Goal: Information Seeking & Learning: Learn about a topic

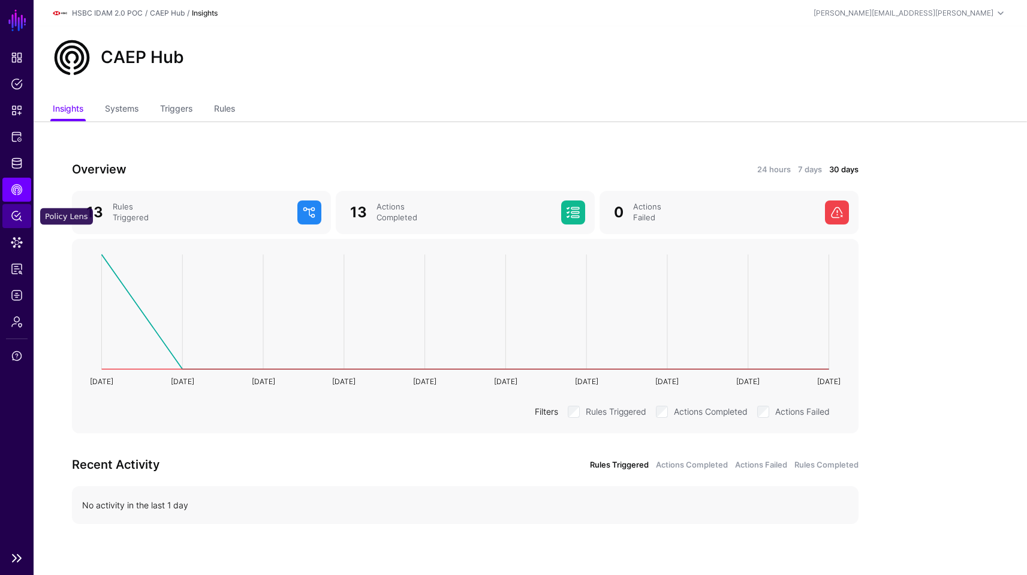
click at [21, 220] on span "Policy Lens" at bounding box center [17, 216] width 12 height 12
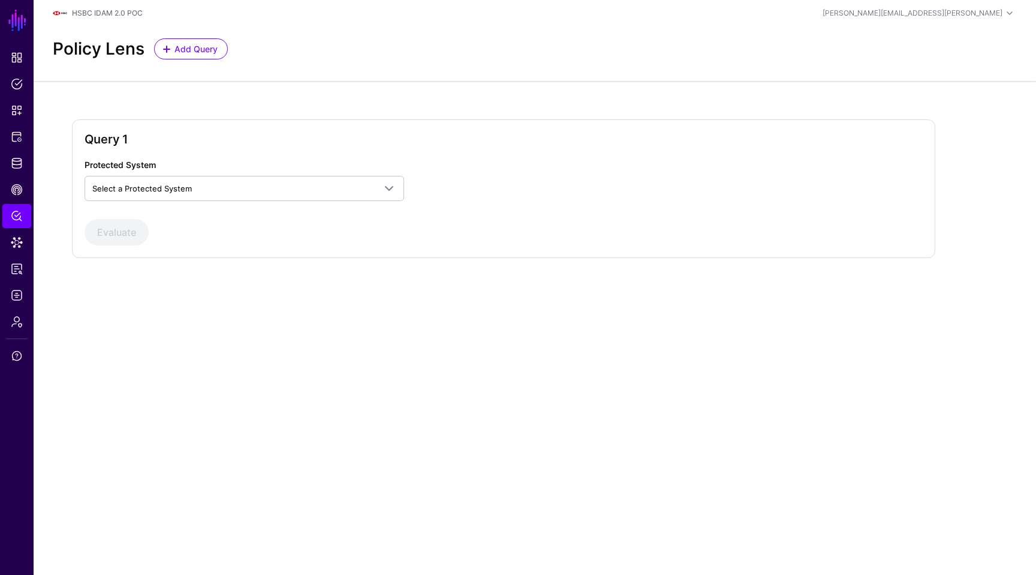
click at [143, 166] on label "Protected System" at bounding box center [120, 164] width 71 height 13
click at [137, 192] on span "Select a Protected System" at bounding box center [142, 189] width 100 height 10
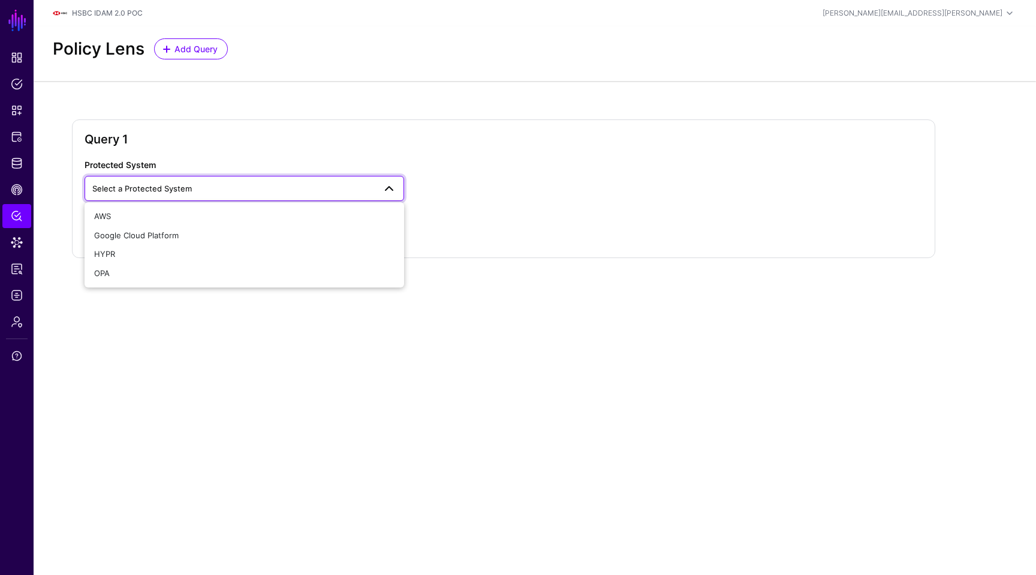
click at [137, 192] on span "Select a Protected System" at bounding box center [142, 189] width 100 height 10
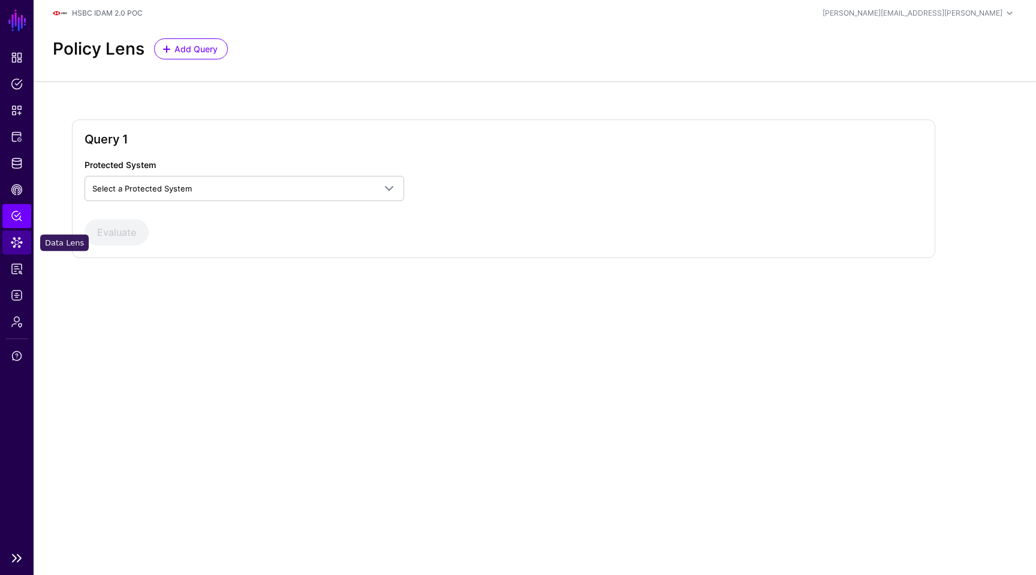
click at [24, 245] on link "Data Lens" at bounding box center [16, 242] width 29 height 24
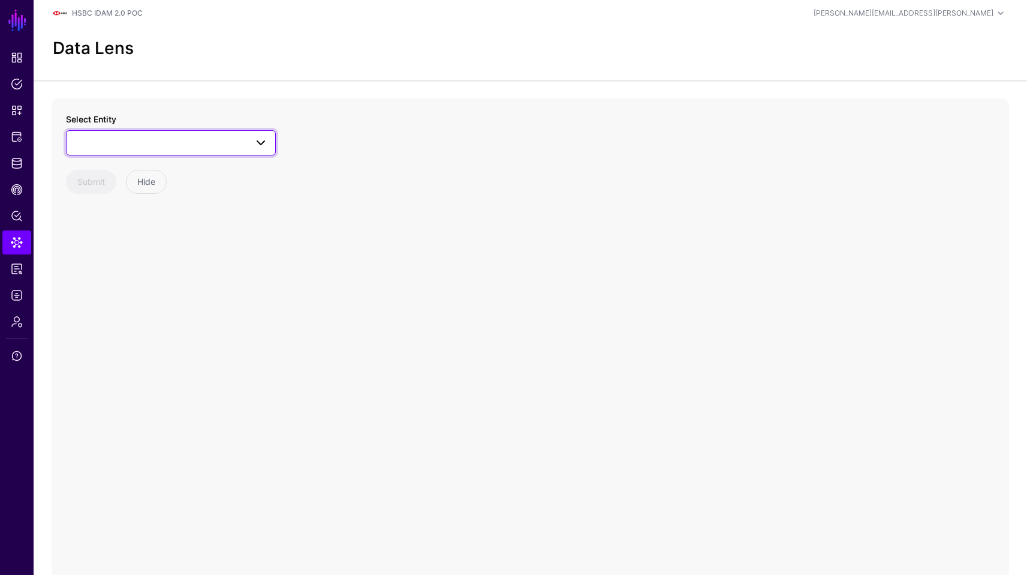
click at [197, 143] on span at bounding box center [171, 143] width 194 height 14
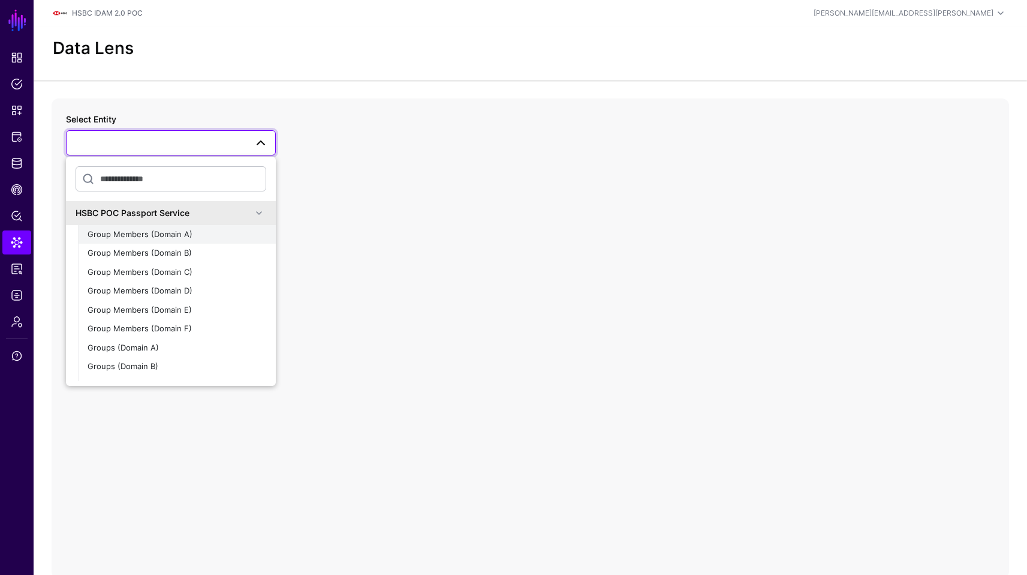
click at [177, 236] on span "Group Members (Domain A)" at bounding box center [140, 234] width 105 height 10
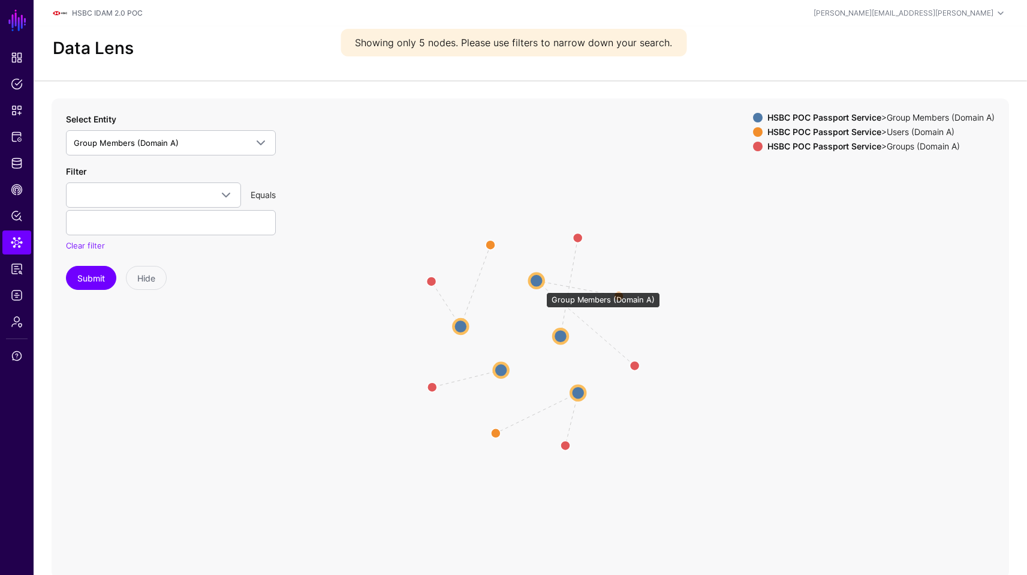
click at [540, 286] on circle at bounding box center [537, 280] width 14 height 14
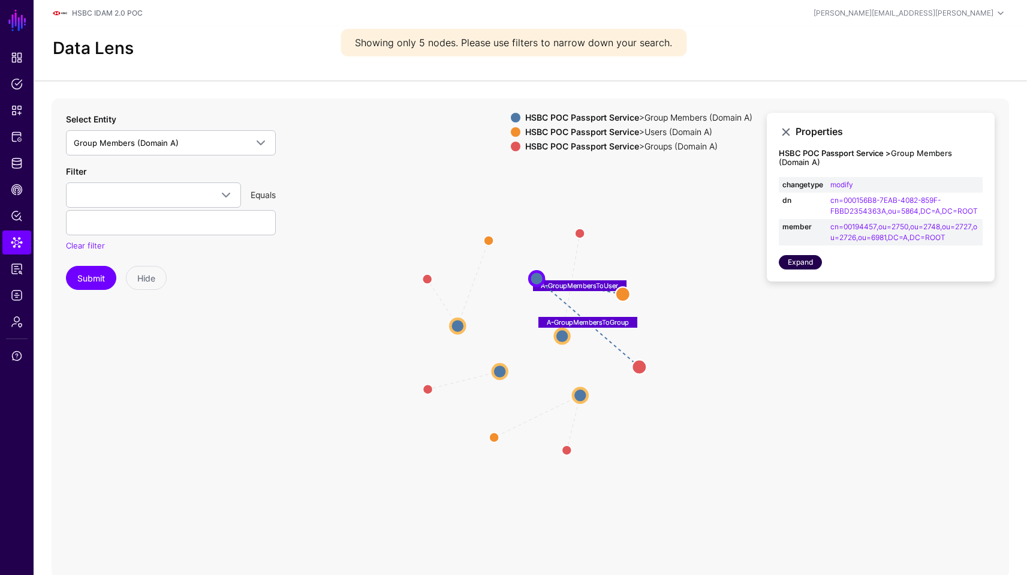
click at [801, 262] on link "Expand" at bounding box center [800, 262] width 43 height 14
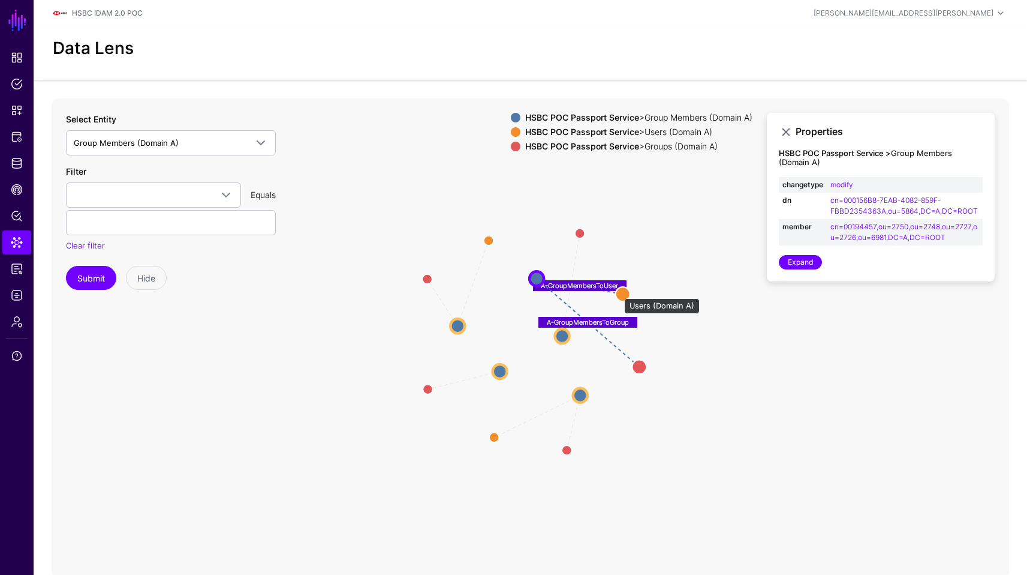
click at [618, 292] on circle at bounding box center [623, 294] width 14 height 14
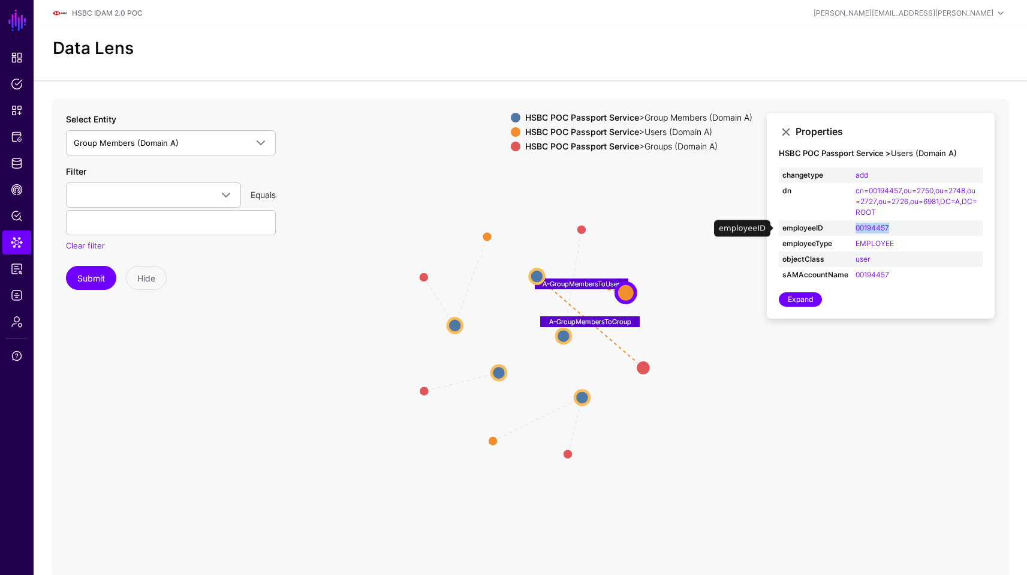
drag, startPoint x: 899, startPoint y: 226, endPoint x: 851, endPoint y: 228, distance: 48.0
click at [852, 228] on td "00194457" at bounding box center [917, 228] width 131 height 16
copy link "00194457"
click at [171, 150] on link "Group Members (Domain A)" at bounding box center [171, 142] width 210 height 25
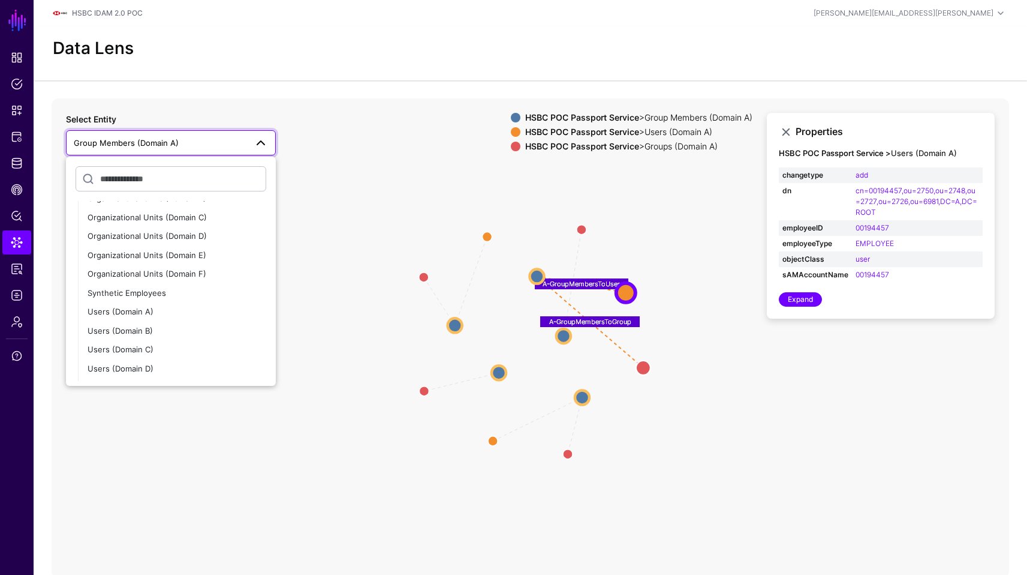
scroll to position [278, 0]
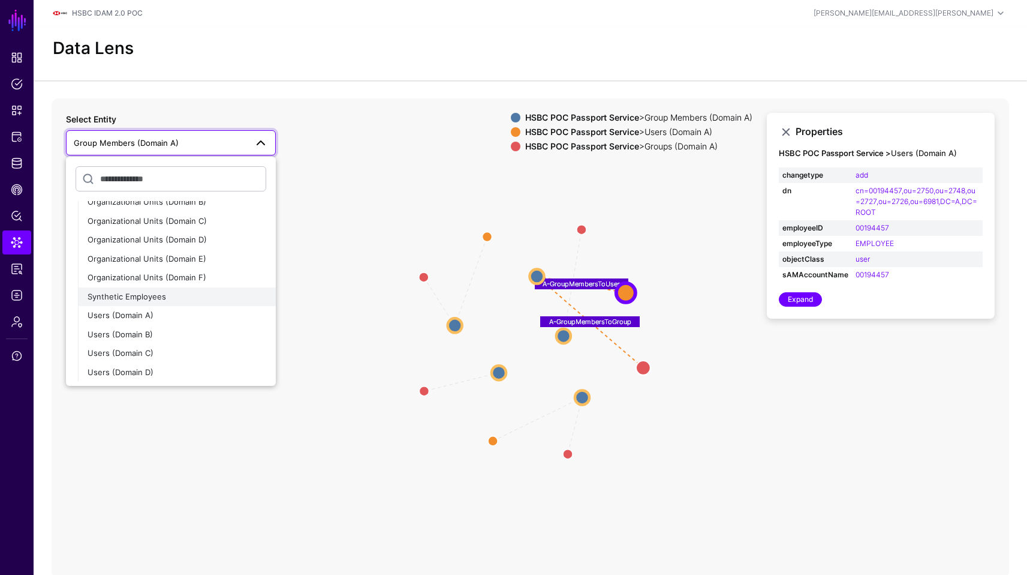
click at [184, 293] on div "Synthetic Employees" at bounding box center [177, 297] width 179 height 12
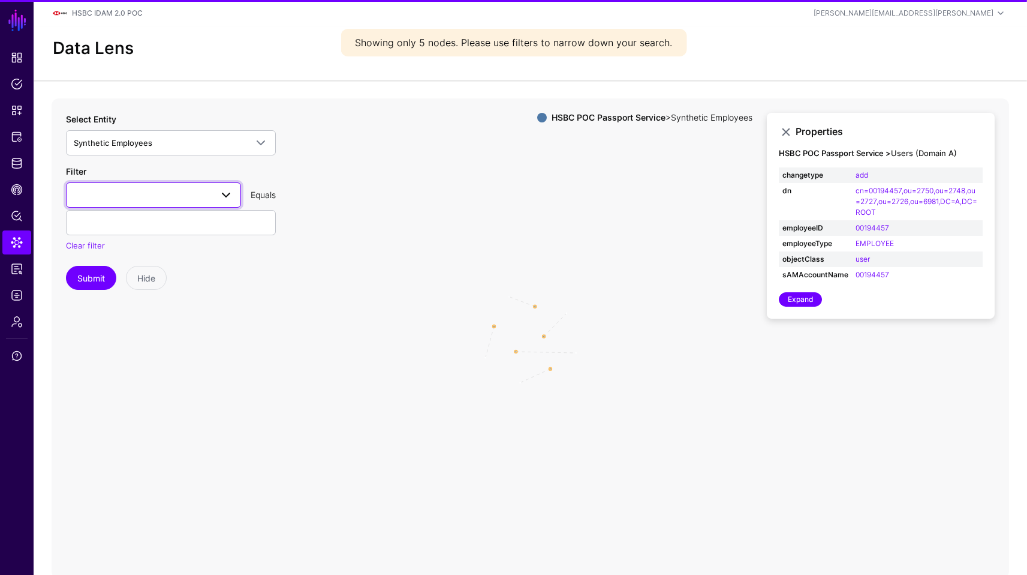
click at [146, 192] on span at bounding box center [154, 195] width 160 height 14
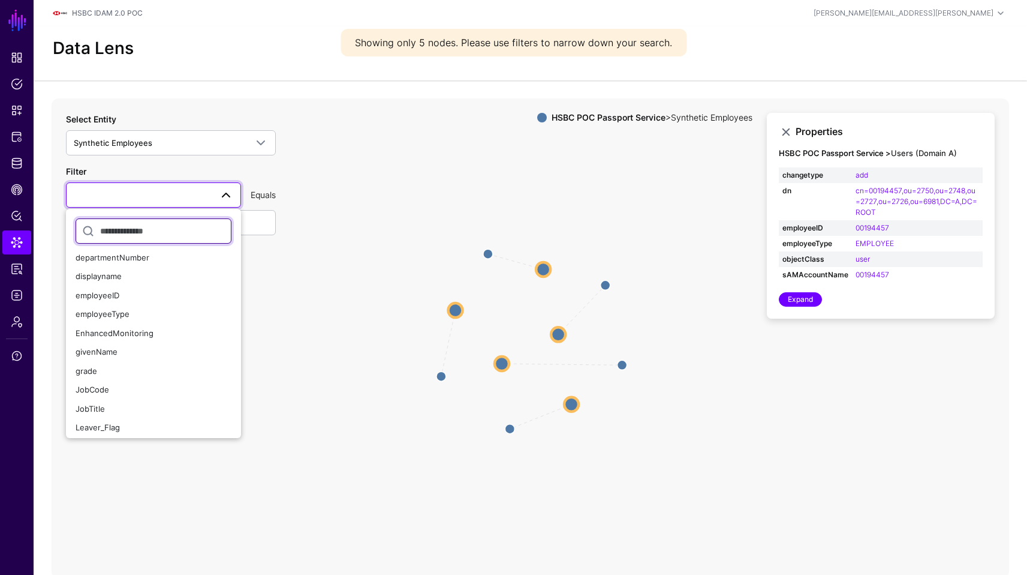
scroll to position [163, 0]
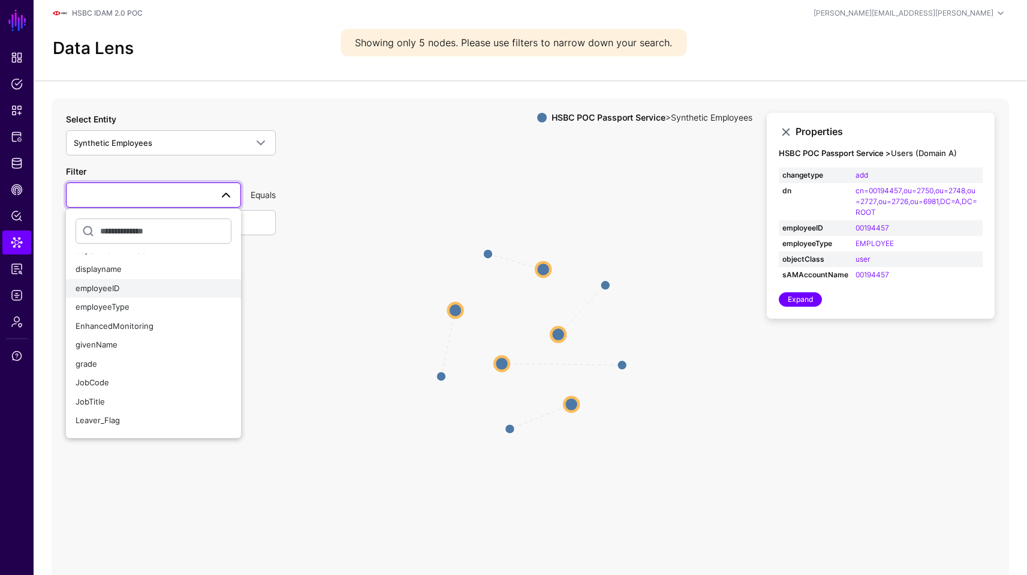
click at [130, 294] on button "employeeID" at bounding box center [153, 288] width 175 height 19
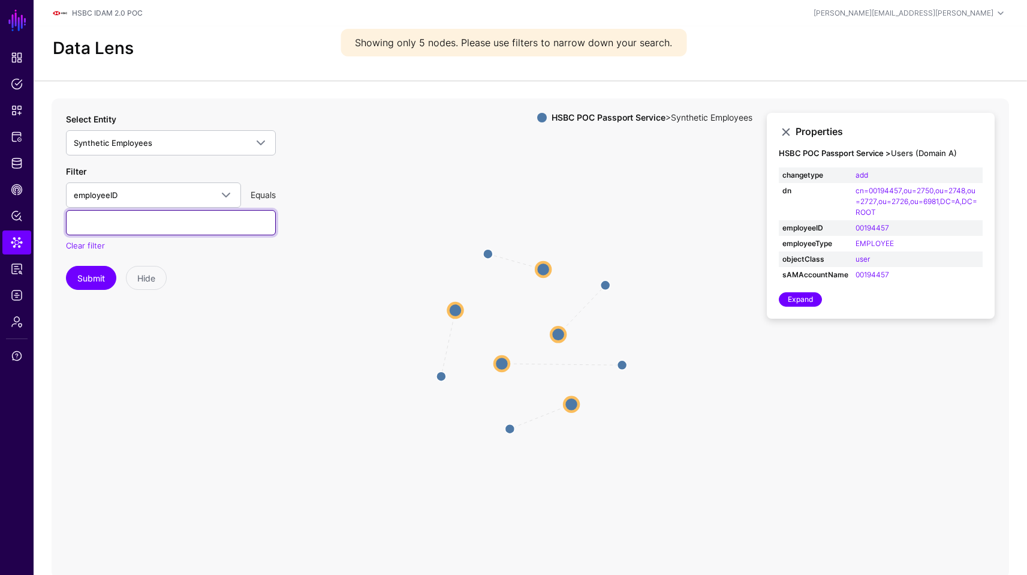
click at [160, 220] on input "text" at bounding box center [171, 222] width 210 height 25
paste input "********"
type input "********"
click at [66, 266] on button "Submit" at bounding box center [91, 278] width 50 height 24
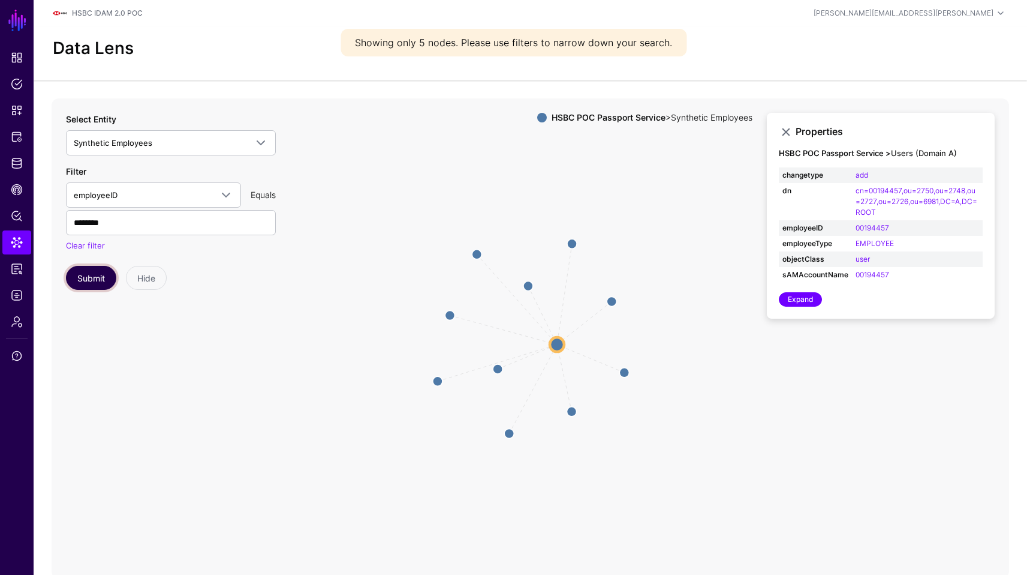
click at [85, 276] on button "Submit" at bounding box center [91, 278] width 50 height 24
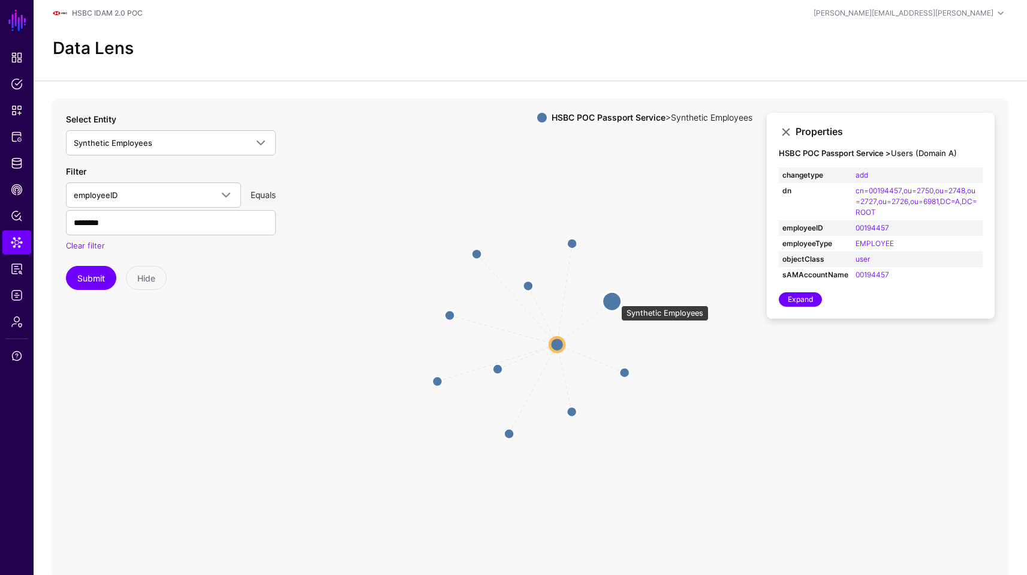
click at [612, 299] on circle at bounding box center [612, 300] width 19 height 19
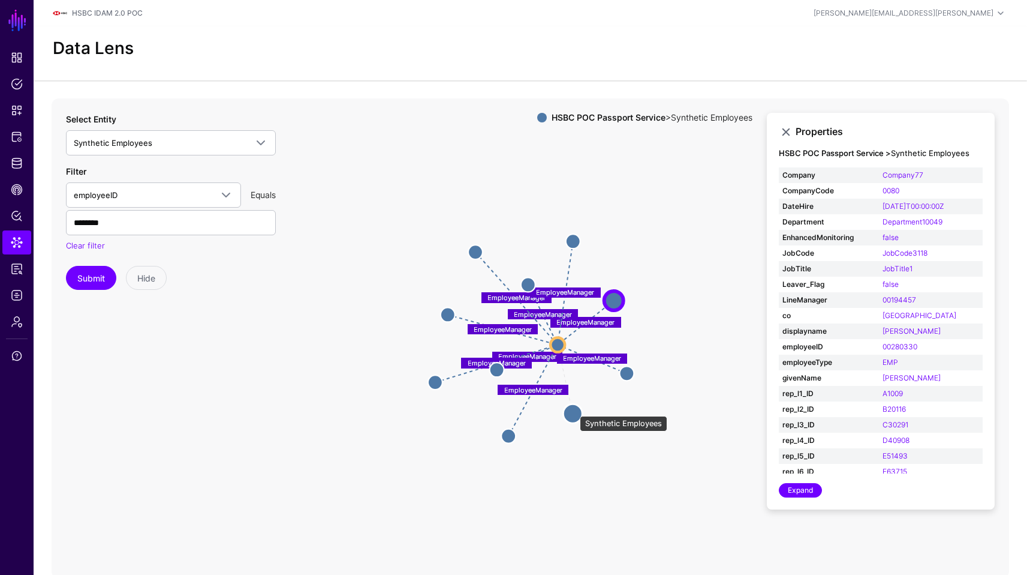
click at [574, 410] on circle at bounding box center [572, 413] width 19 height 19
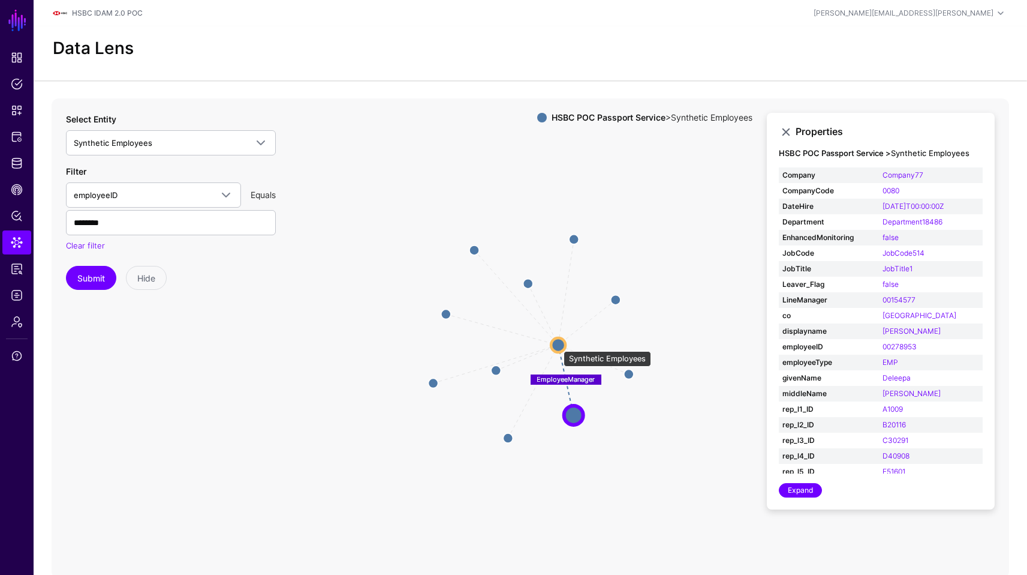
click at [558, 345] on circle at bounding box center [558, 345] width 14 height 14
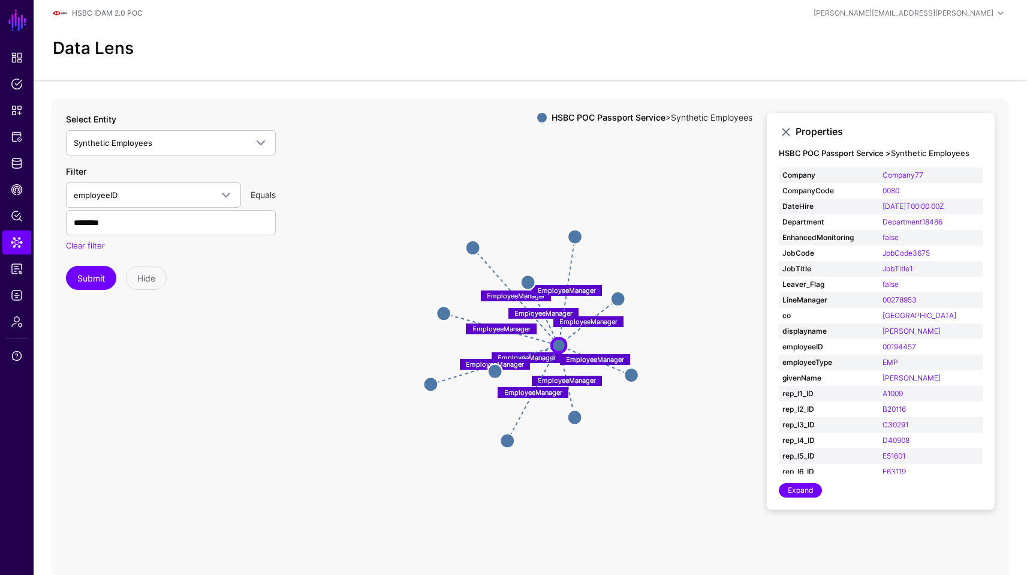
click at [321, 377] on icon "EmployeeManager EmployeeManager EmployeeManager EmployeeManager EmployeeManager…" at bounding box center [531, 338] width 958 height 480
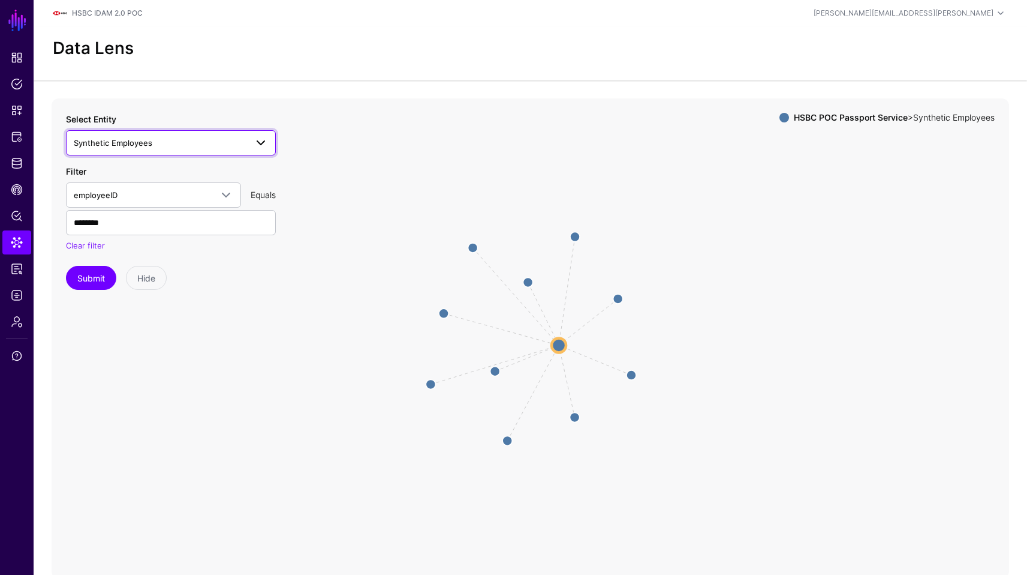
click at [259, 136] on span at bounding box center [261, 143] width 14 height 14
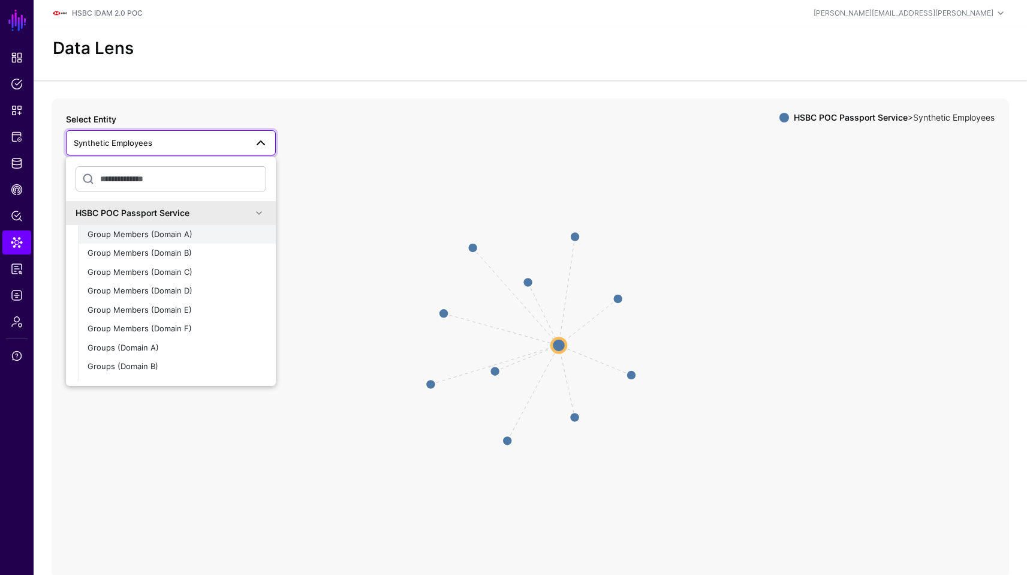
click at [163, 232] on span "Group Members (Domain A)" at bounding box center [140, 234] width 105 height 10
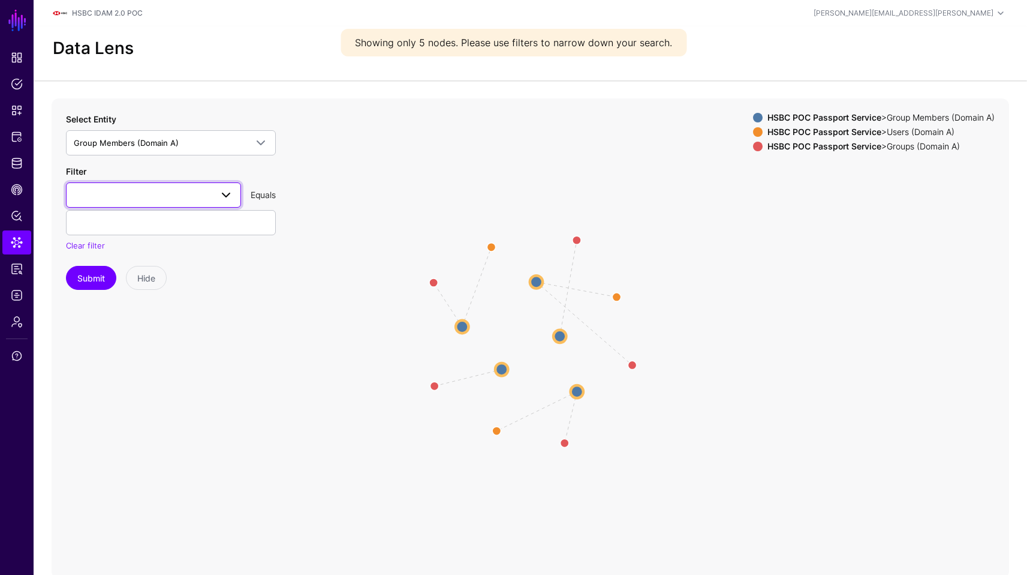
click at [216, 192] on span at bounding box center [223, 195] width 22 height 14
click at [137, 261] on div "changetype" at bounding box center [154, 263] width 156 height 12
click at [546, 273] on icon "A-GroupMembersToGroup A-GroupMembersToGroup A-GroupMembersToGroup A-GroupMember…" at bounding box center [531, 338] width 958 height 480
click at [535, 277] on circle at bounding box center [537, 279] width 14 height 14
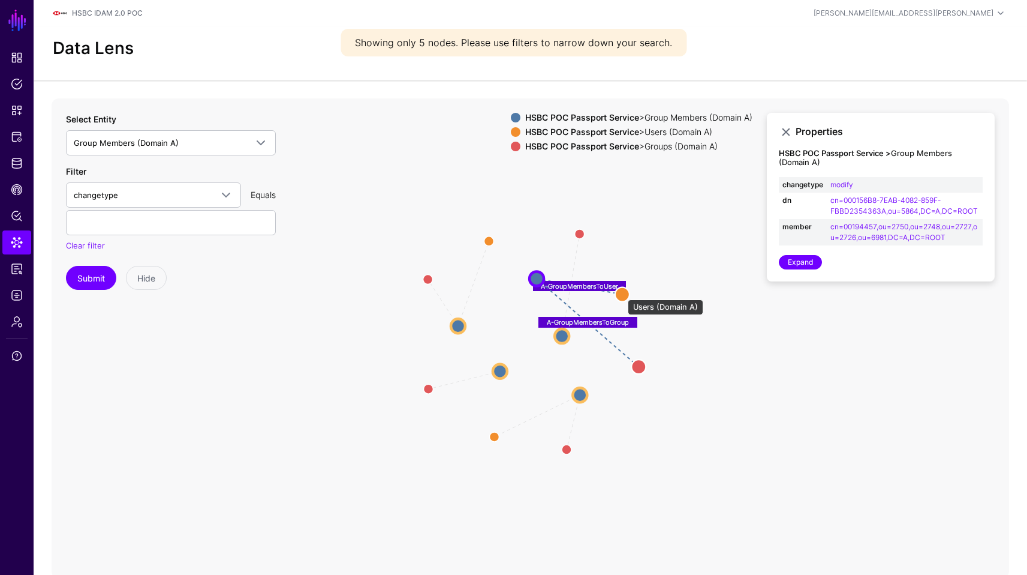
click at [622, 293] on circle at bounding box center [622, 294] width 14 height 14
